Goal: Transaction & Acquisition: Purchase product/service

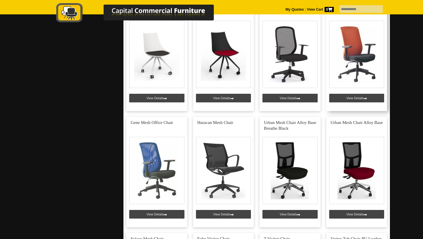
scroll to position [1091, 0]
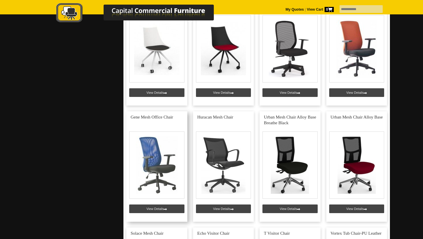
click at [168, 158] on link at bounding box center [156, 166] width 61 height 111
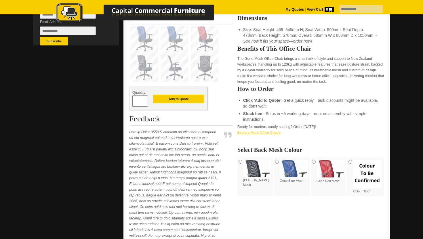
scroll to position [213, 0]
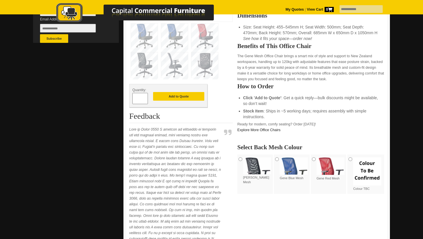
click at [255, 167] on img at bounding box center [257, 165] width 28 height 17
click at [200, 98] on button "Add to Quote" at bounding box center [178, 96] width 51 height 9
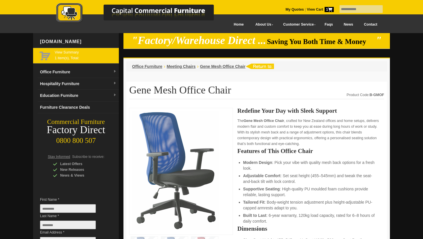
click at [65, 58] on span "View Summary 1 item(s), Total:" at bounding box center [86, 55] width 62 height 11
